Goal: Understand process/instructions

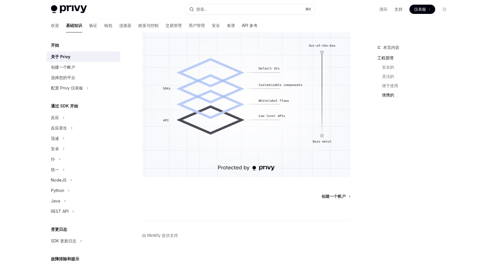
scroll to position [416, 0]
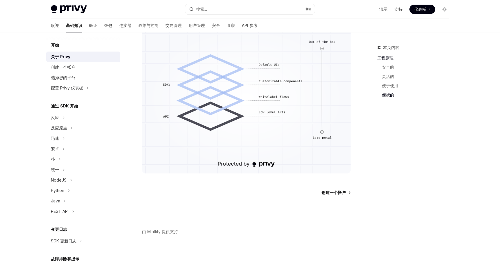
click at [333, 191] on font "创建一个帐户" at bounding box center [333, 192] width 24 height 5
type textarea "*"
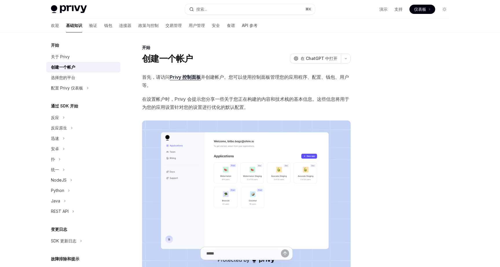
click at [242, 86] on span "首先，请访问 Privy 控制面板 并创建帐户。您可以使用控制面板管理您的应用程序、配置、钱包、用户等。" at bounding box center [246, 81] width 209 height 16
click at [185, 77] on font "Privy 控制面板" at bounding box center [185, 77] width 31 height 6
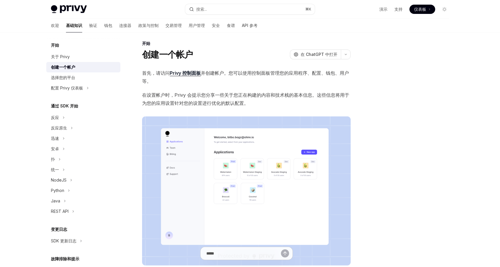
scroll to position [5, 0]
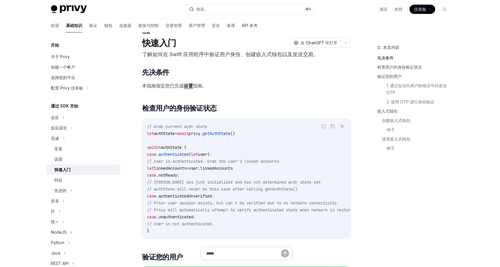
scroll to position [16, 0]
click at [187, 85] on font "设置" at bounding box center [188, 85] width 9 height 6
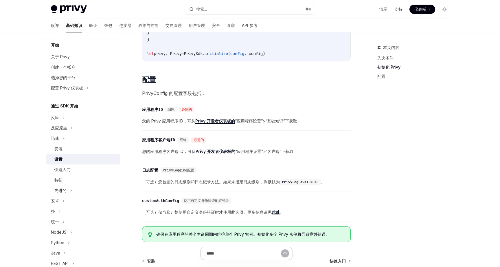
scroll to position [217, 0]
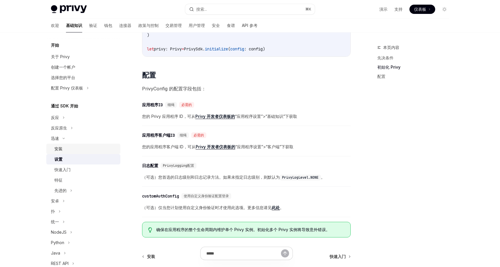
click at [62, 150] on font "安装" at bounding box center [58, 148] width 8 height 5
type textarea "*"
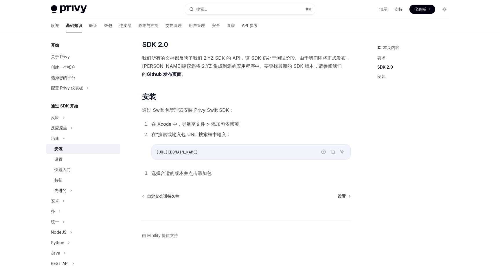
scroll to position [73, 0]
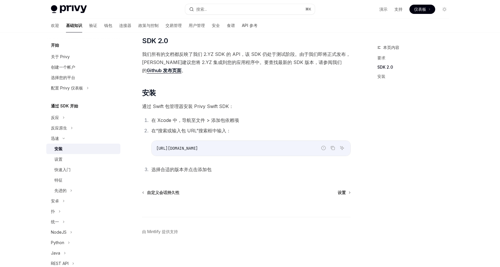
click at [188, 147] on span "https://github.com/privy-io/privy-ios" at bounding box center [177, 147] width 42 height 5
copy li "在“搜索或输入包 URL”搜索框中输入： 报告错误代码 复制 询问人工智能"
